Goal: Task Accomplishment & Management: Manage account settings

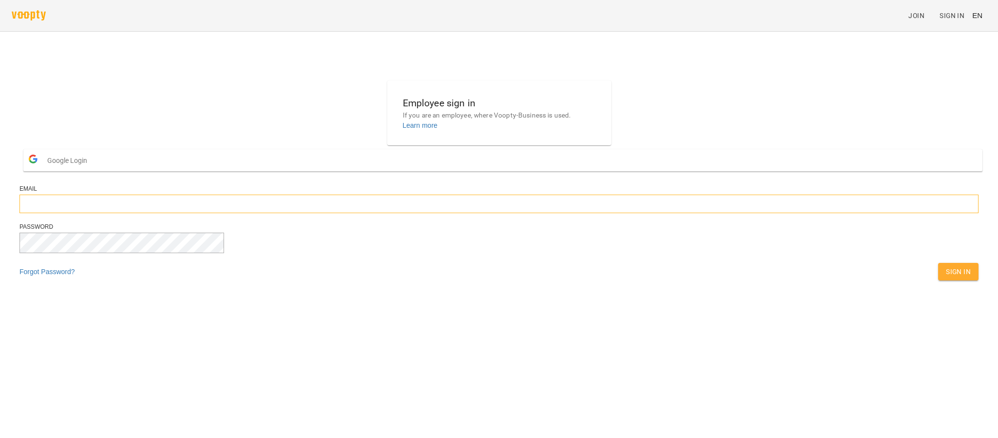
type input "**********"
click at [946, 277] on span "Sign In" at bounding box center [958, 272] width 25 height 12
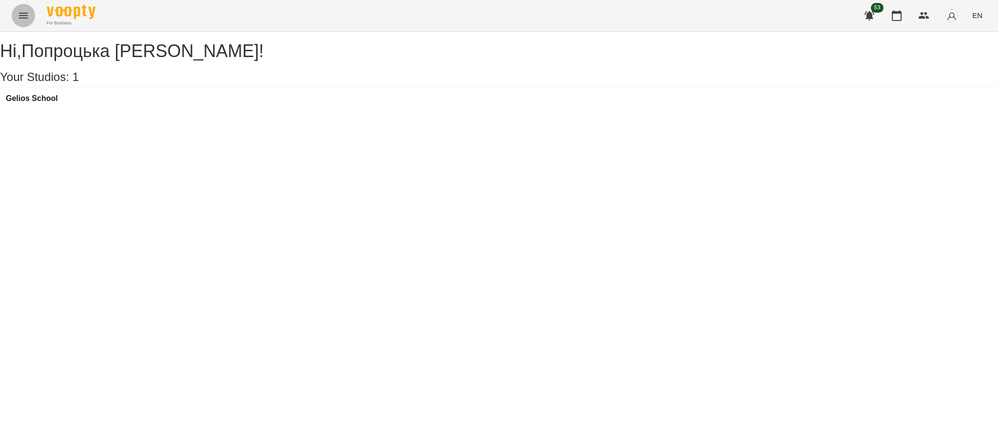
click at [26, 22] on button "Menu" at bounding box center [23, 15] width 23 height 23
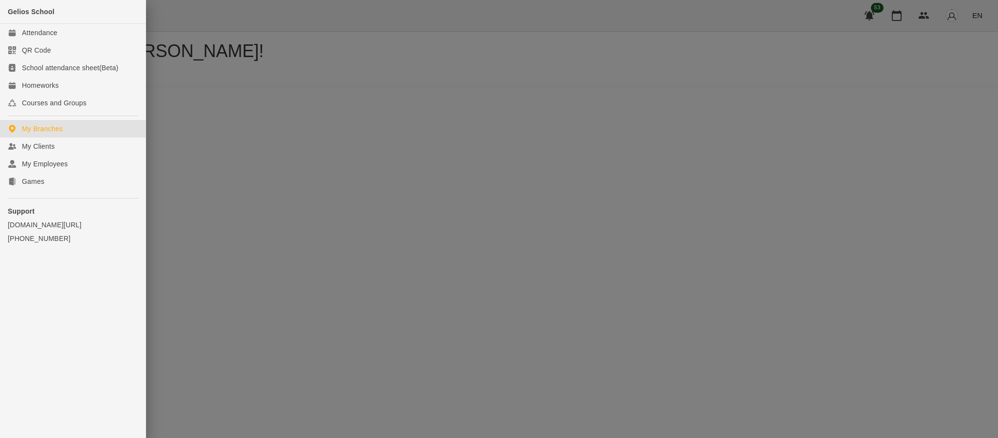
click at [997, 122] on div at bounding box center [499, 219] width 998 height 438
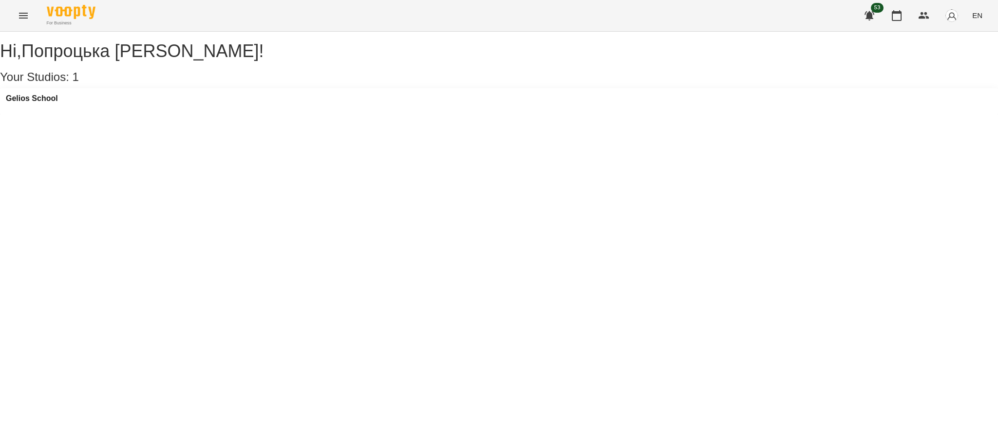
click at [980, 14] on span "EN" at bounding box center [978, 15] width 10 height 10
drag, startPoint x: 969, startPoint y: 43, endPoint x: 970, endPoint y: 57, distance: 13.2
click at [970, 57] on ul "English Українська Русский" at bounding box center [960, 55] width 50 height 60
click at [970, 57] on div "Українська" at bounding box center [960, 55] width 50 height 18
